Goal: Information Seeking & Learning: Compare options

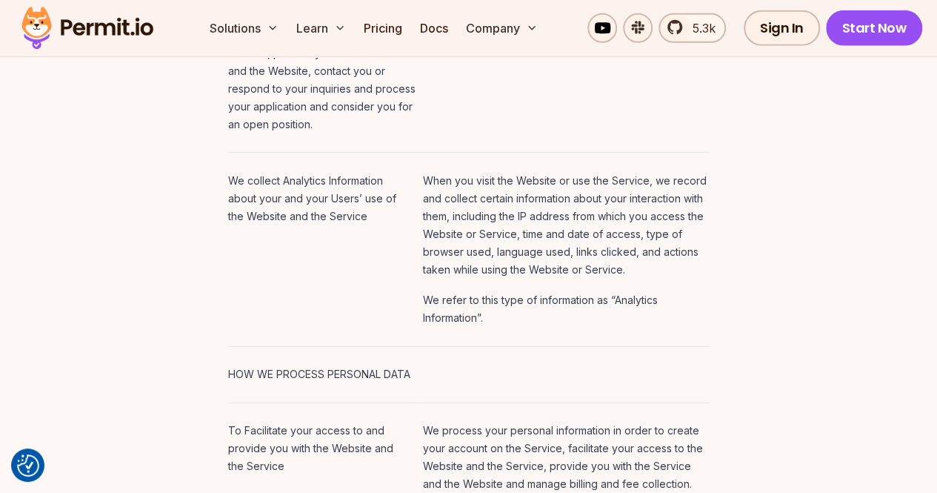
scroll to position [2199, 0]
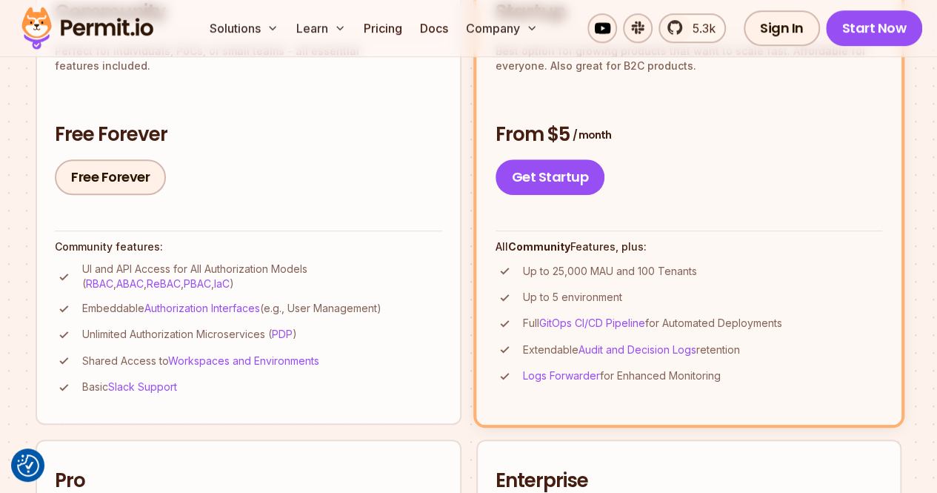
scroll to position [476, 0]
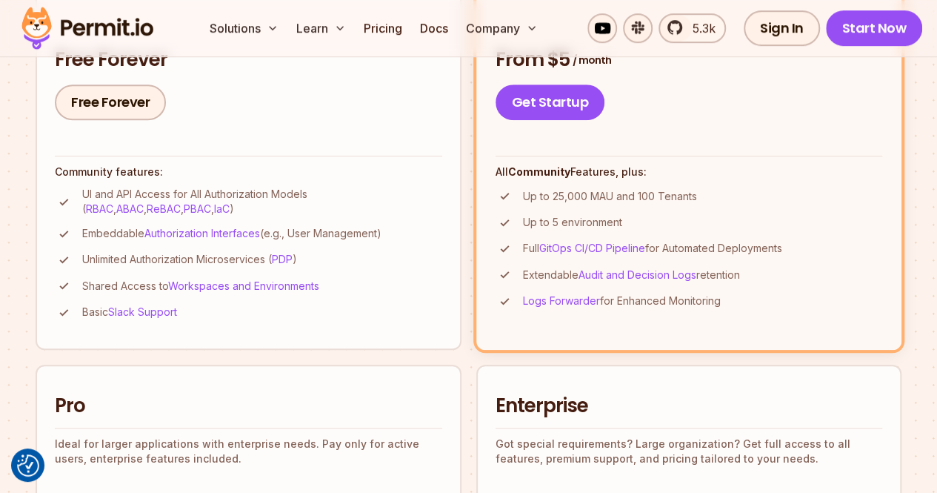
scroll to position [505, 0]
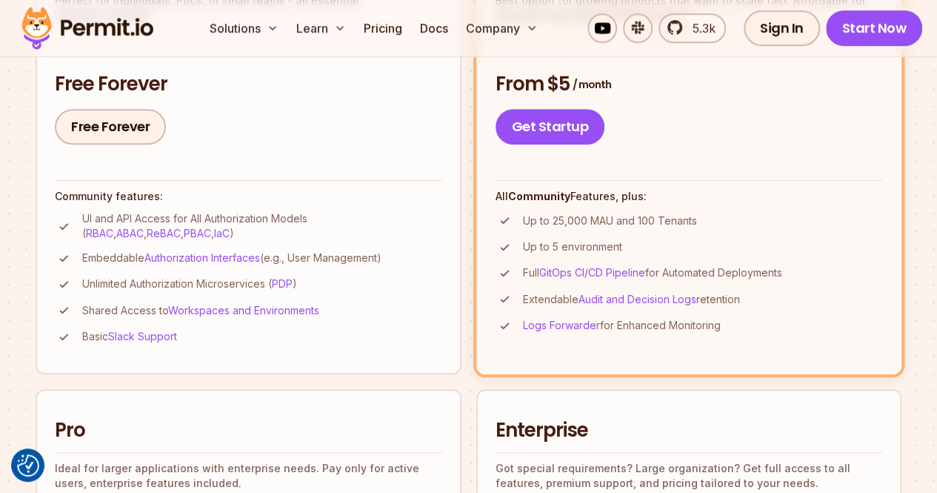
scroll to position [488, 0]
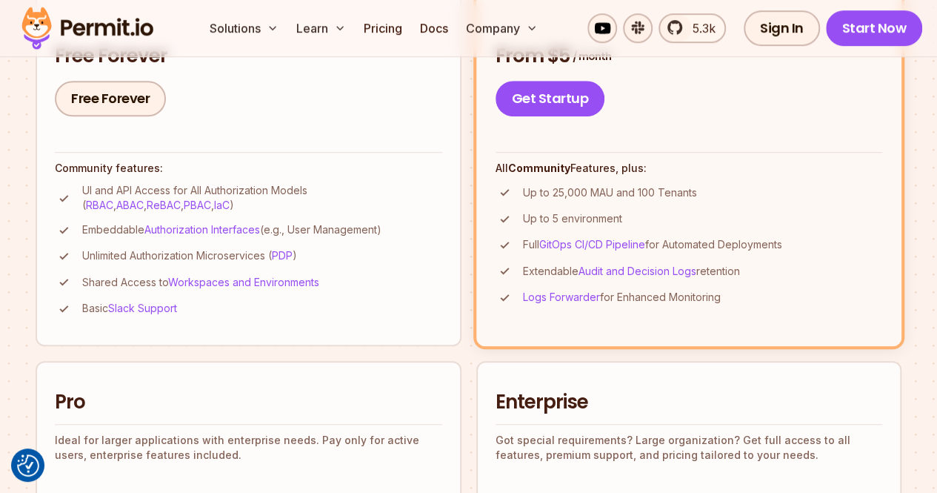
scroll to position [496, 0]
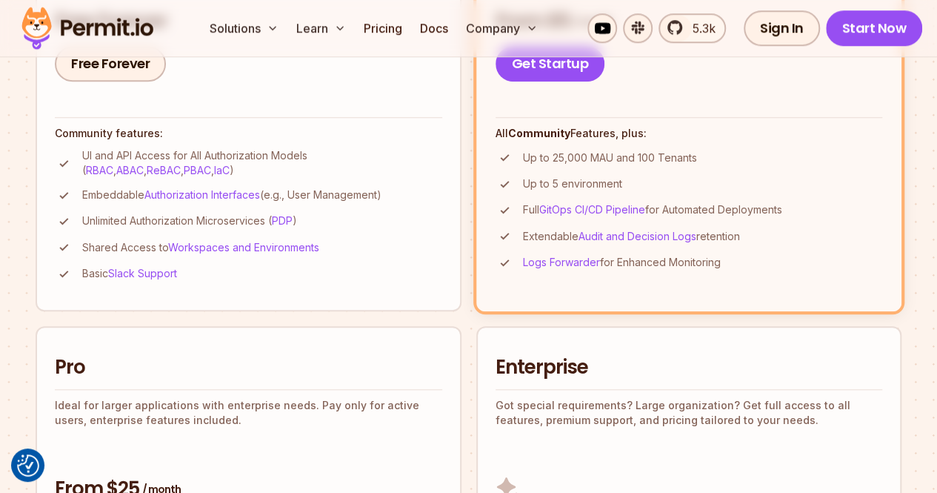
scroll to position [538, 0]
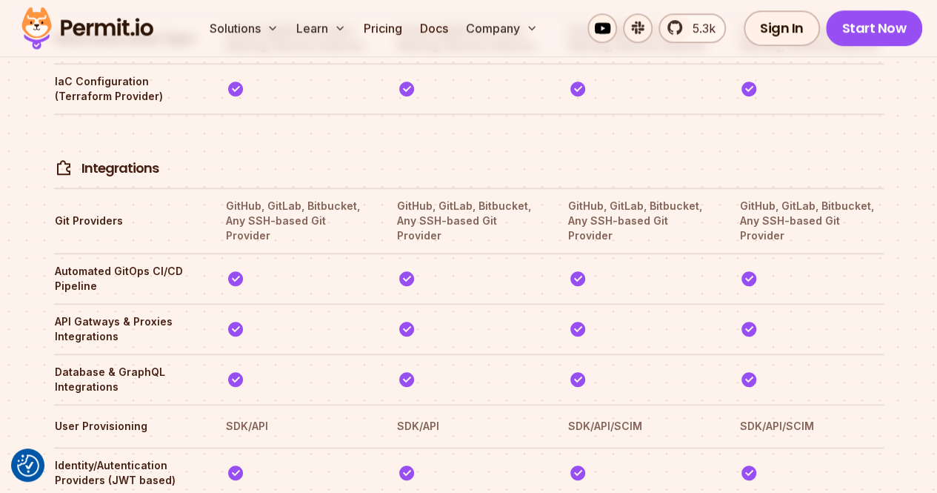
scroll to position [3462, 0]
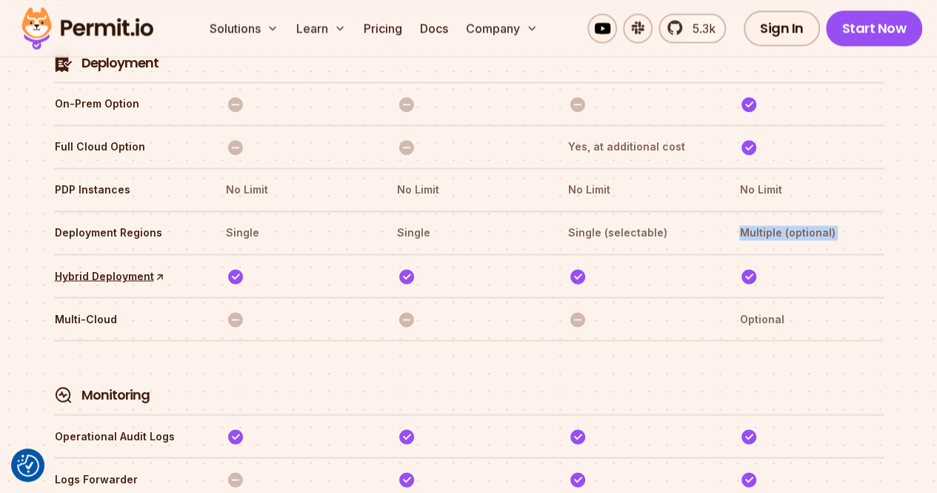
scroll to position [3960, 0]
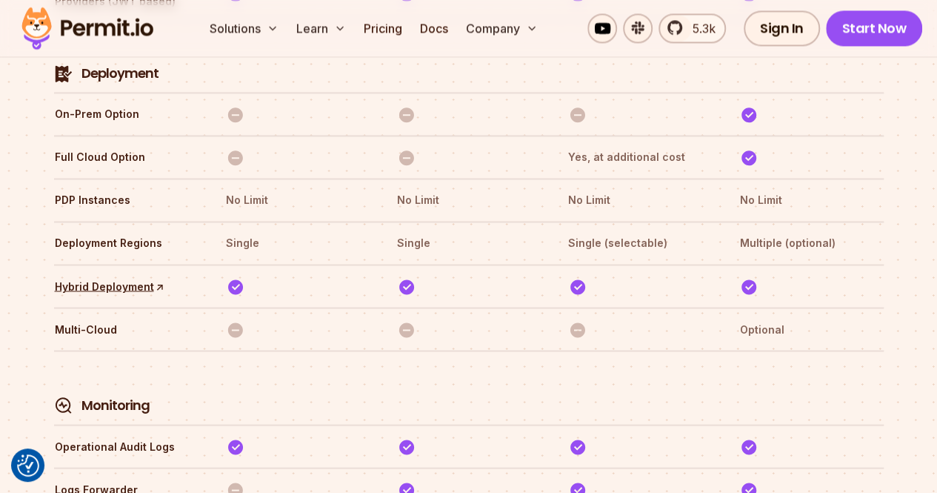
scroll to position [3933, 0]
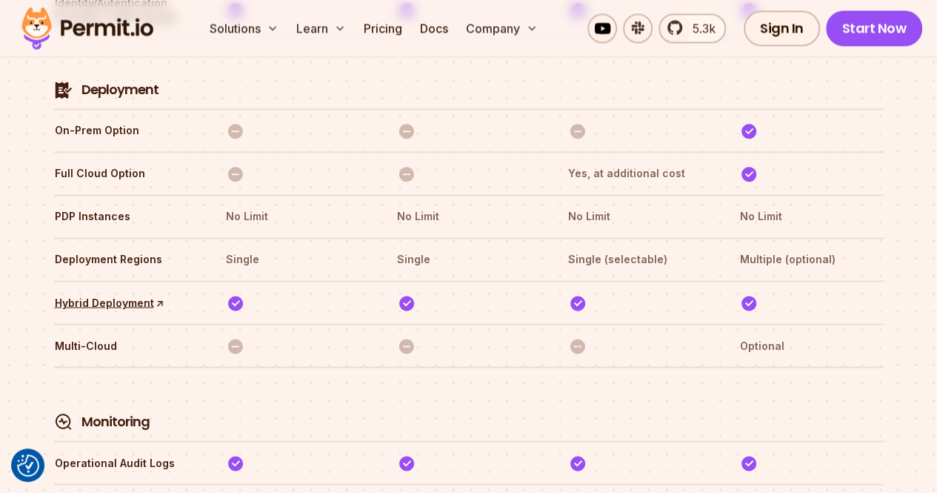
click at [886, 284] on div "Compare Plans With our `No Blackout Features` policy, you only pay for your quo…" at bounding box center [469, 115] width 854 height 4010
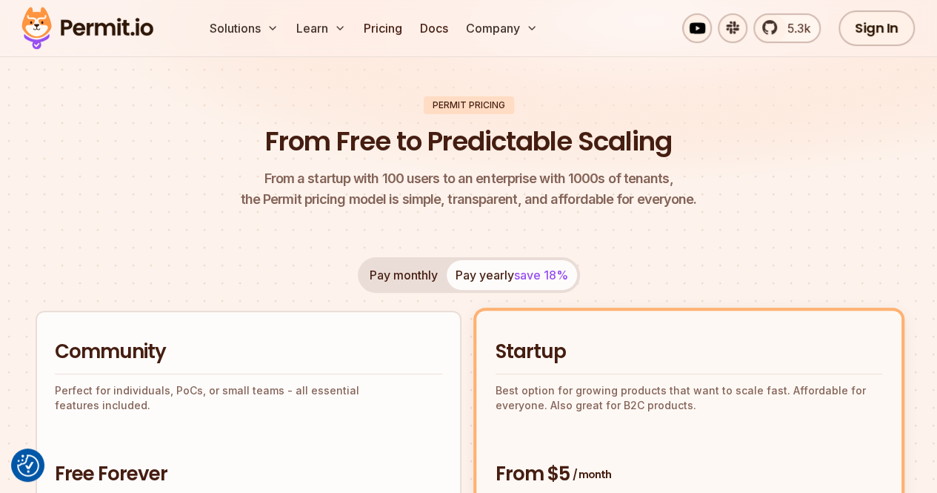
scroll to position [83, 0]
